Goal: Navigation & Orientation: Find specific page/section

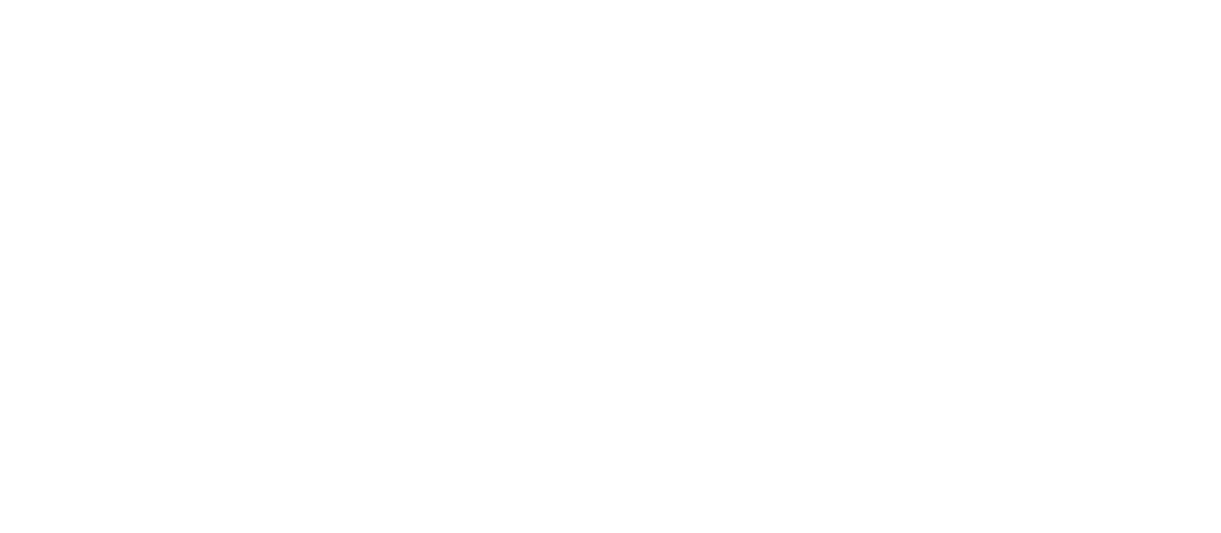
select select
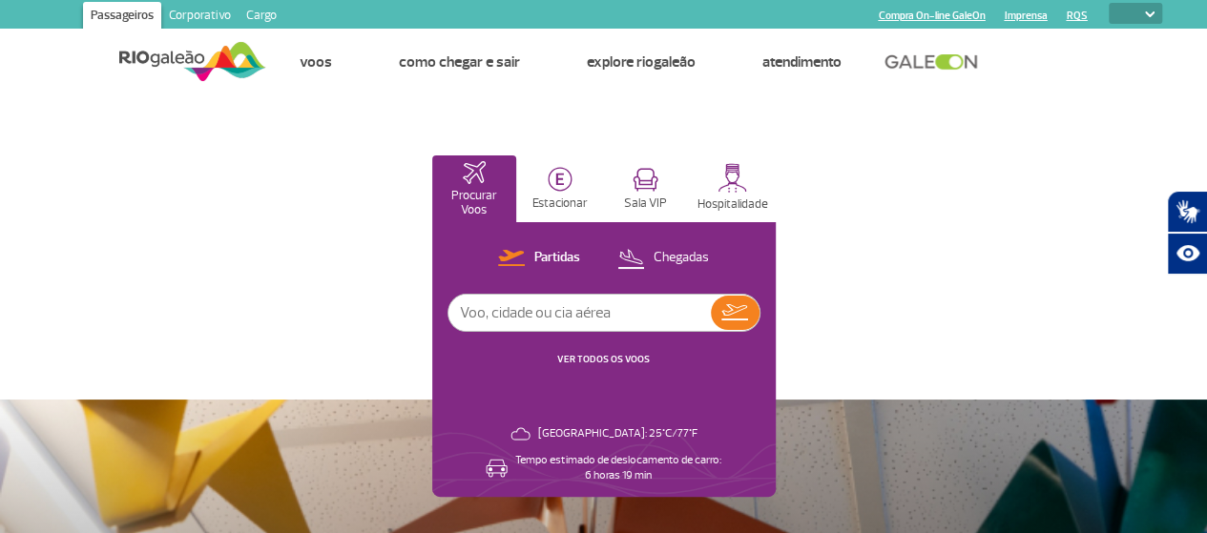
click at [198, 10] on link "Corporativo" at bounding box center [199, 17] width 77 height 31
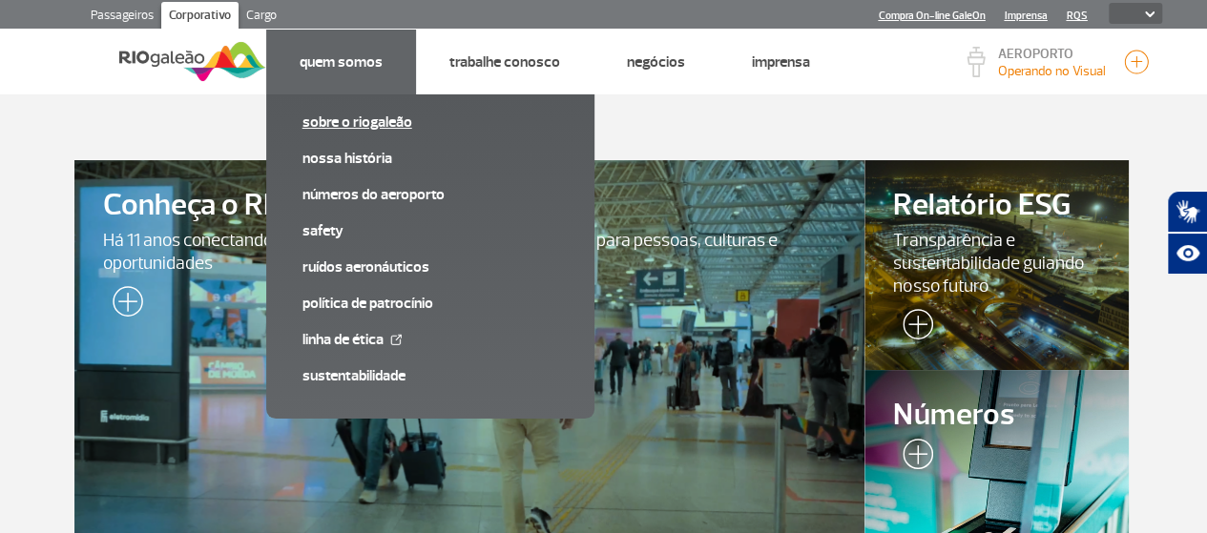
click at [361, 127] on link "Sobre o RIOgaleão" at bounding box center [430, 122] width 256 height 21
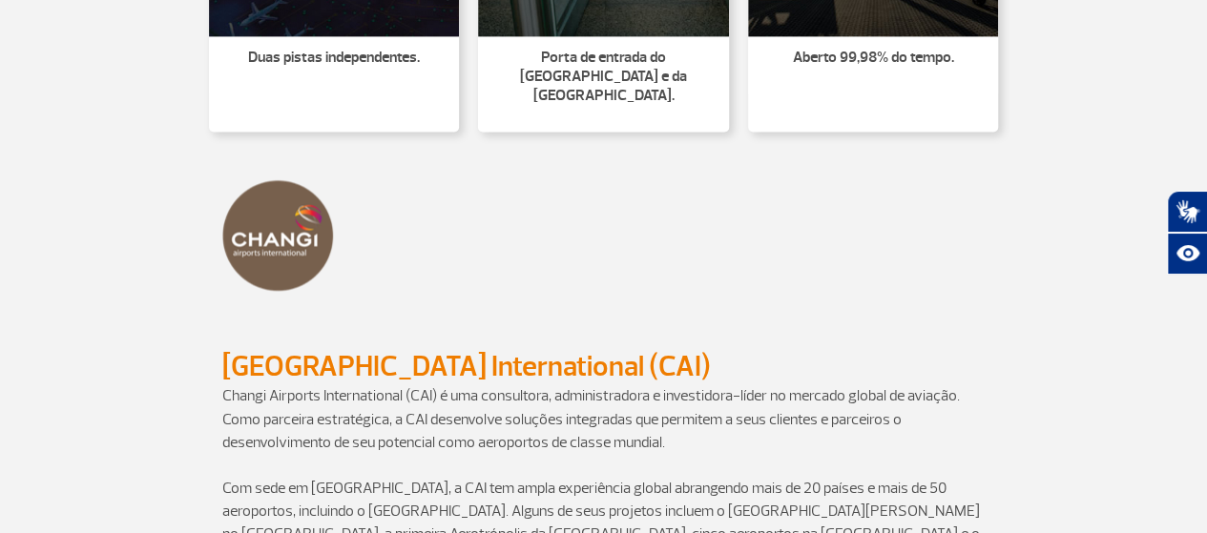
scroll to position [1431, 0]
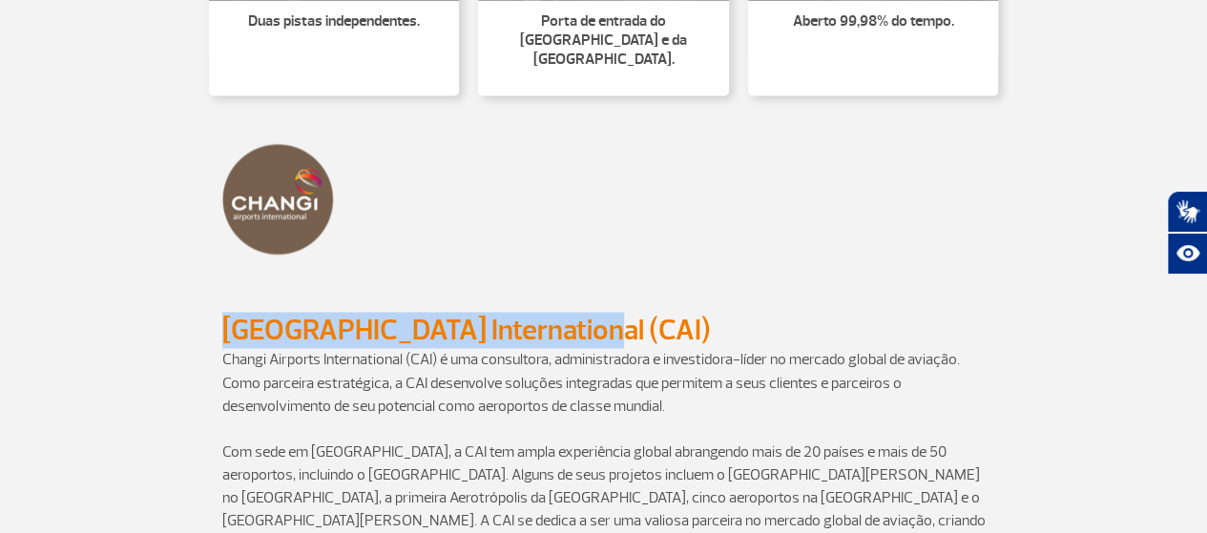
drag, startPoint x: 224, startPoint y: 308, endPoint x: 565, endPoint y: 314, distance: 340.6
click at [565, 314] on h2 "[GEOGRAPHIC_DATA] International (CAI)" at bounding box center [603, 330] width 763 height 35
